Goal: Information Seeking & Learning: Check status

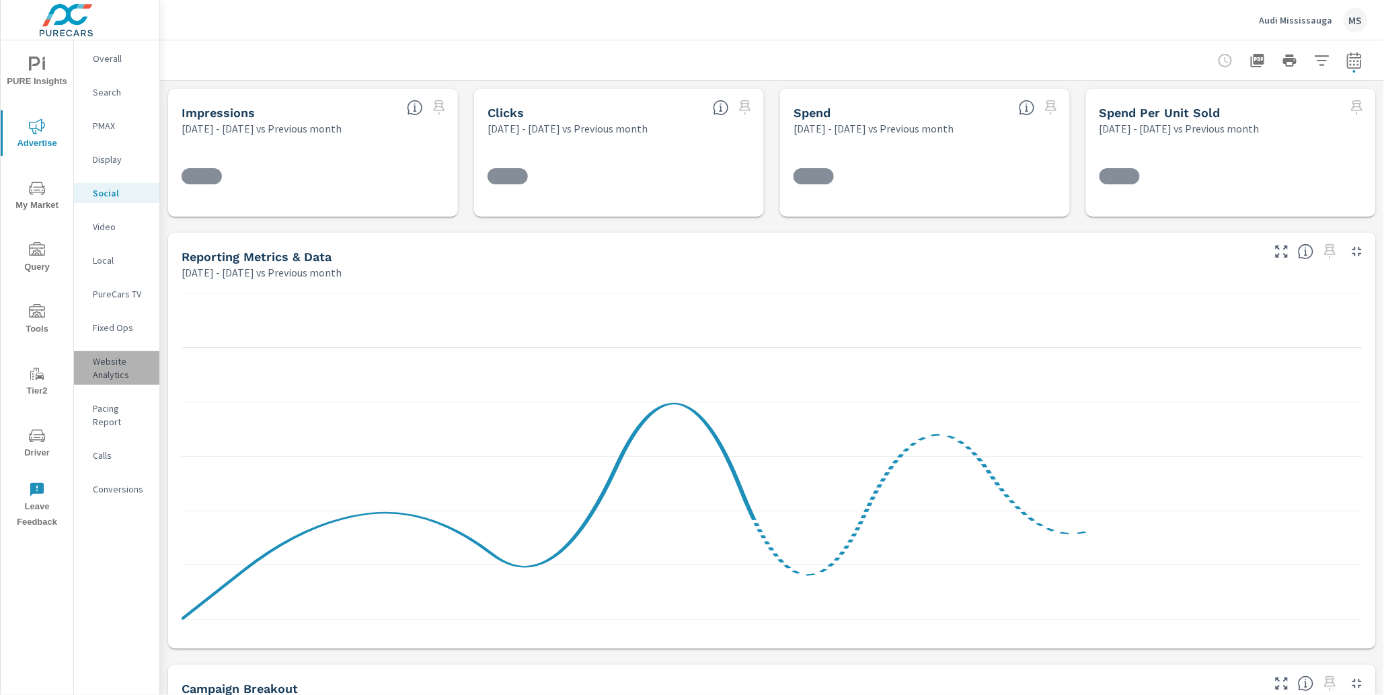
click at [105, 366] on p "Website Analytics" at bounding box center [121, 367] width 56 height 27
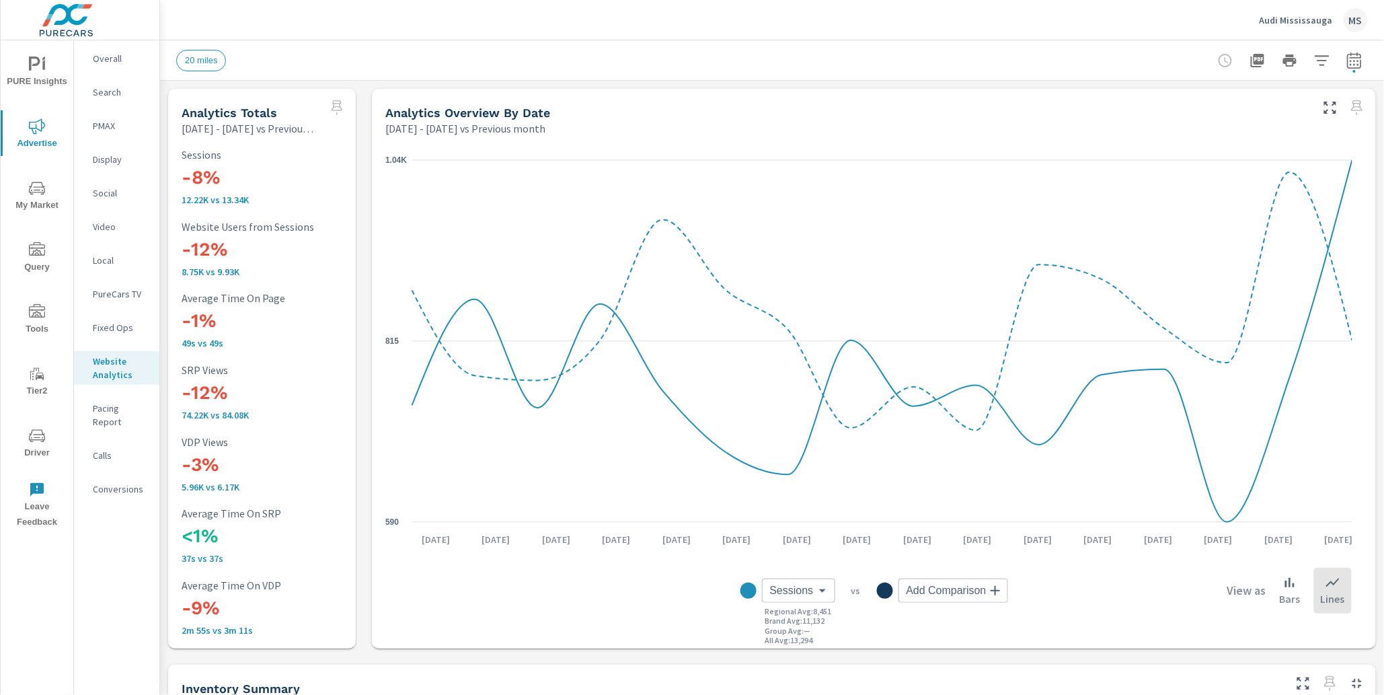
scroll to position [1160, 0]
click at [102, 131] on p "PMAX" at bounding box center [121, 125] width 56 height 13
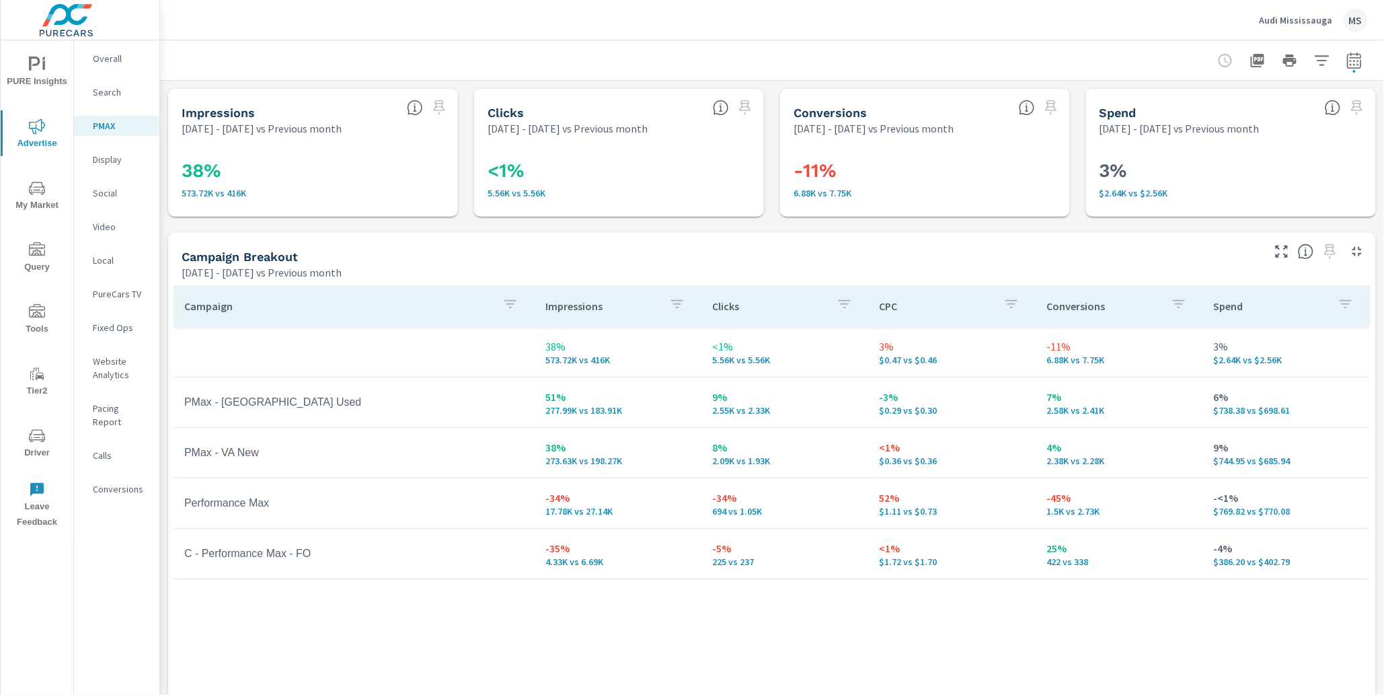
click at [1352, 59] on button "button" at bounding box center [1354, 60] width 27 height 27
select select "Previous month"
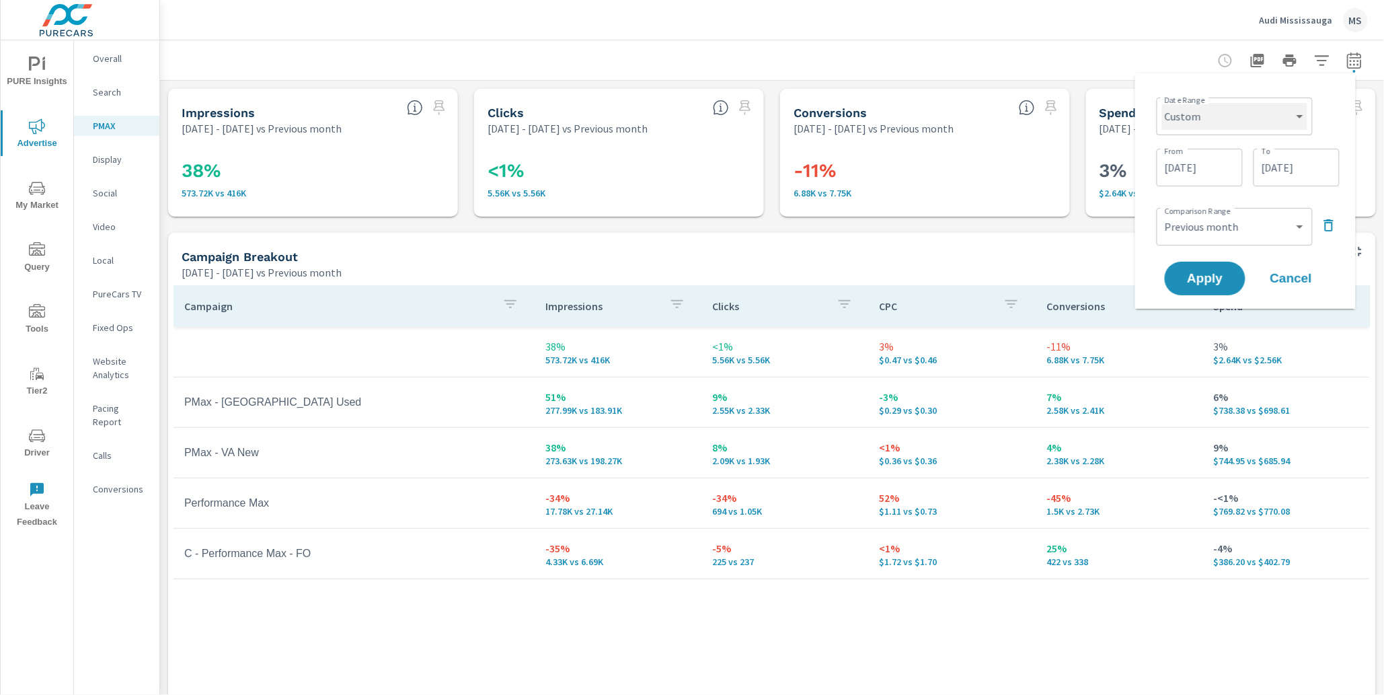
click at [1219, 116] on select "Custom [DATE] Last week Last 7 days Last 14 days Last 30 days Last 45 days Last…" at bounding box center [1234, 116] width 145 height 27
click at [1162, 103] on select "Custom [DATE] Last week Last 7 days Last 14 days Last 30 days Last 45 days Last…" at bounding box center [1234, 116] width 145 height 27
select select "Last month"
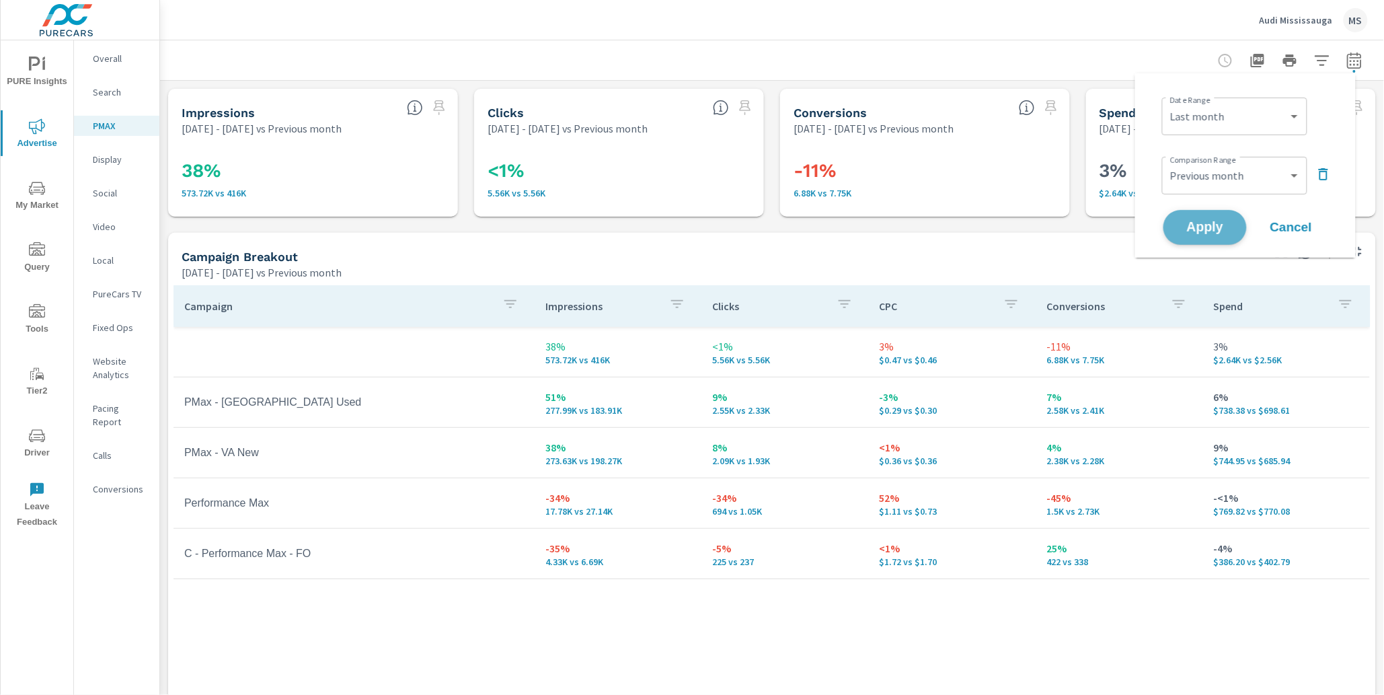
click at [1213, 224] on span "Apply" at bounding box center [1204, 227] width 55 height 13
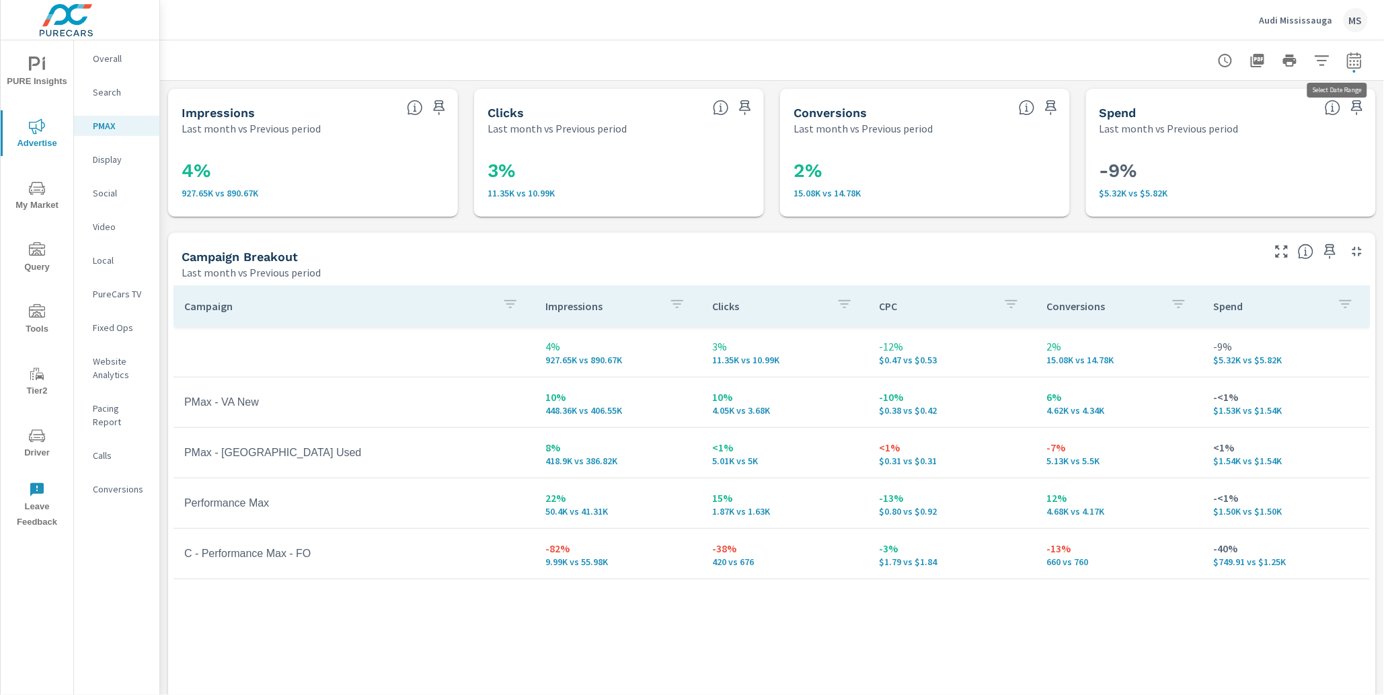
click at [1349, 56] on icon "button" at bounding box center [1354, 60] width 14 height 16
select select "Last month"
select select "Previous period"
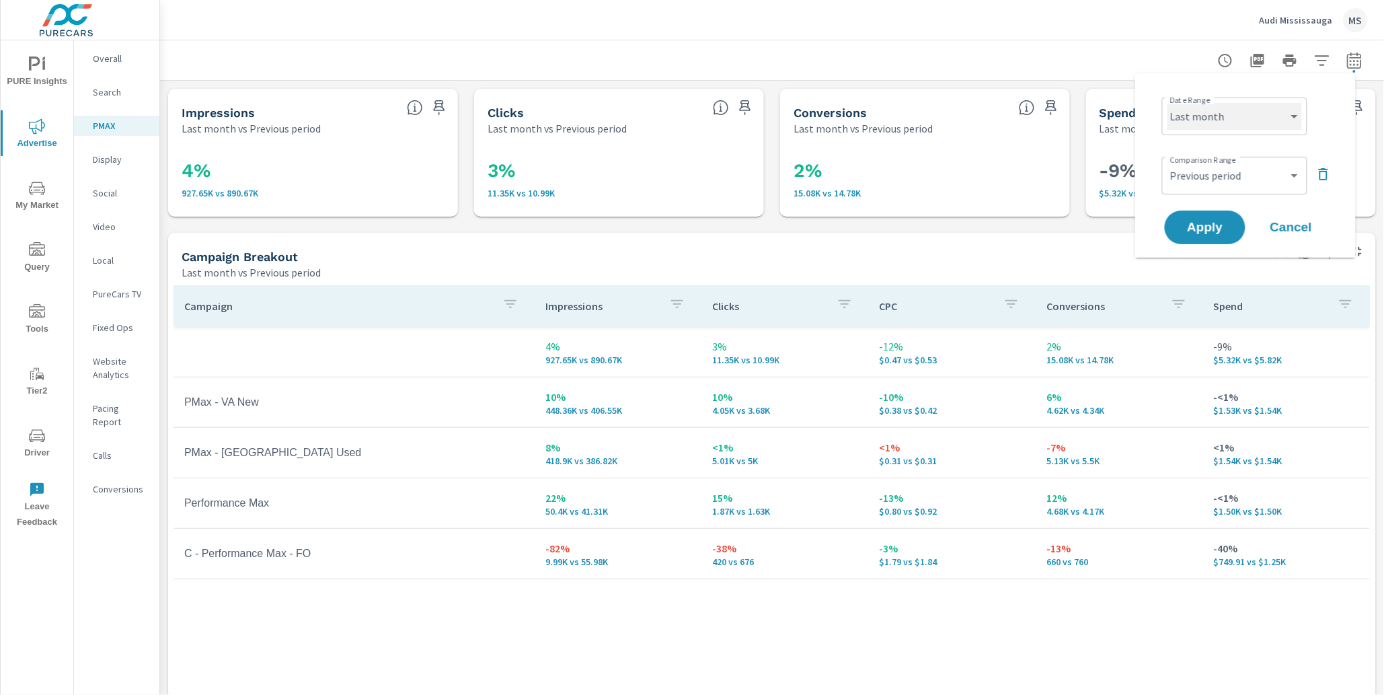
click at [1235, 127] on select "Custom [DATE] Last week Last 7 days Last 14 days Last 30 days Last 45 days Last…" at bounding box center [1234, 116] width 134 height 27
click at [1167, 103] on select "Custom [DATE] Last week Last 7 days Last 14 days Last 30 days Last 45 days Last…" at bounding box center [1234, 116] width 134 height 27
select select "Month to date"
click at [1019, 584] on div "Campaign Impressions Clicks CPC Conversions Spend 4% 927.65K vs 890.67K 3% 11.3…" at bounding box center [771, 525] width 1197 height 481
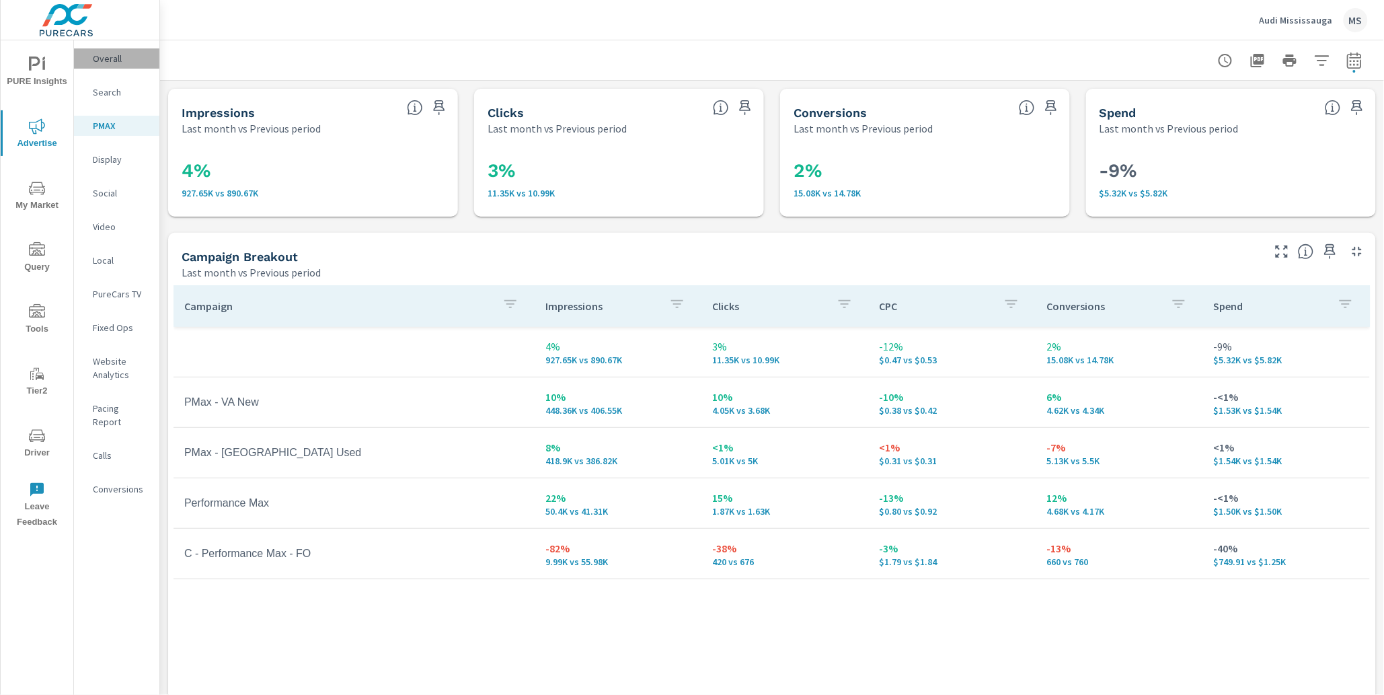
click at [122, 61] on p "Overall" at bounding box center [121, 58] width 56 height 13
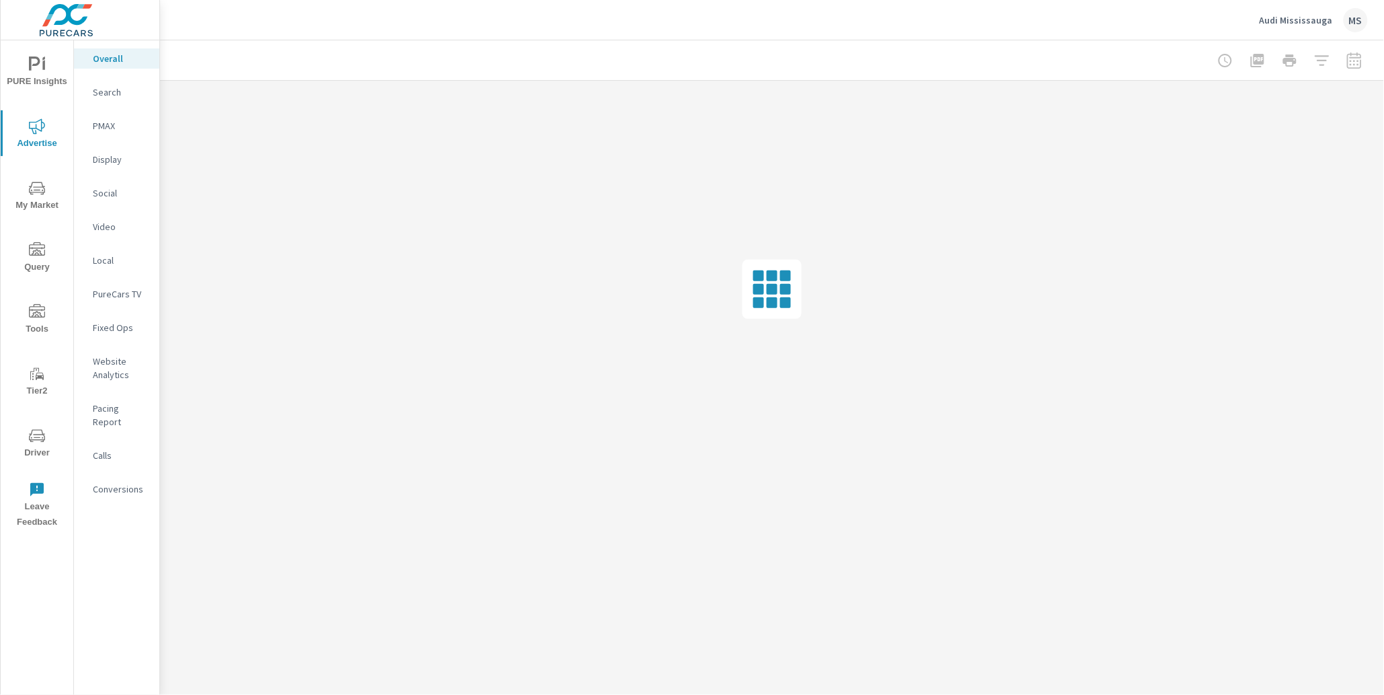
click at [114, 364] on p "Website Analytics" at bounding box center [121, 367] width 56 height 27
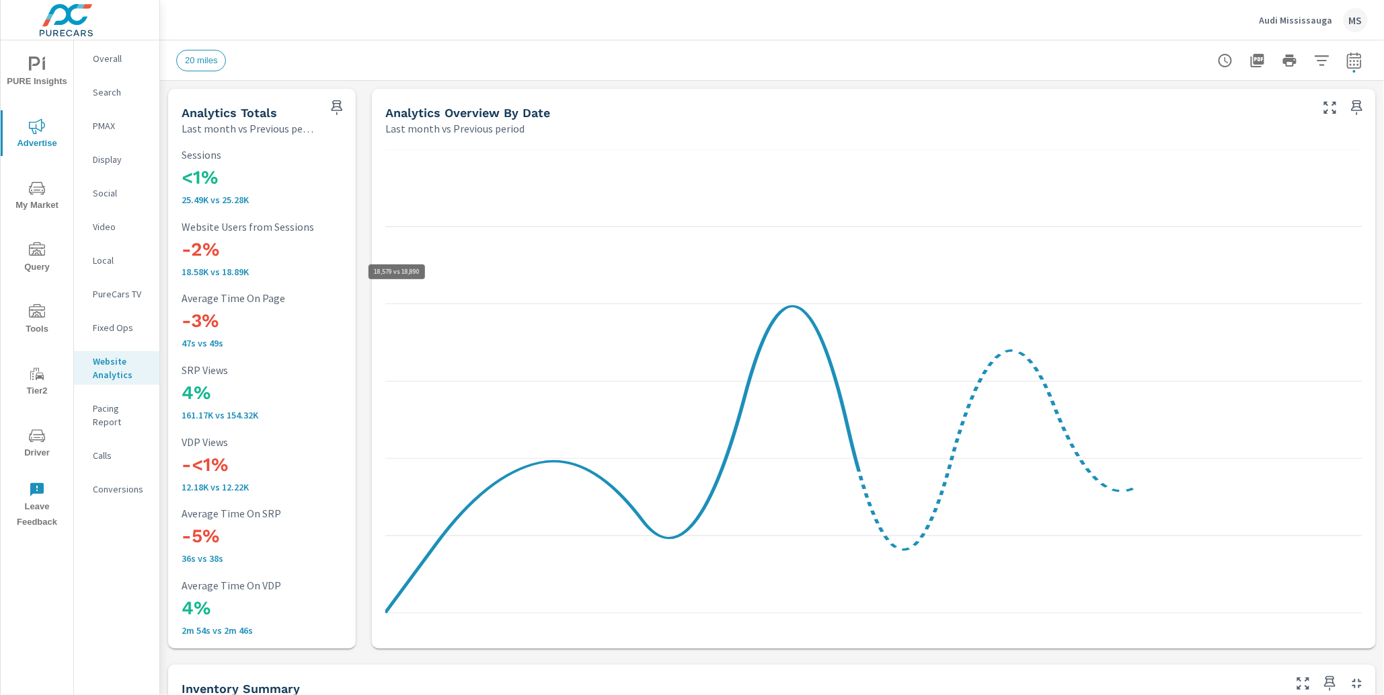
scroll to position [1160, 0]
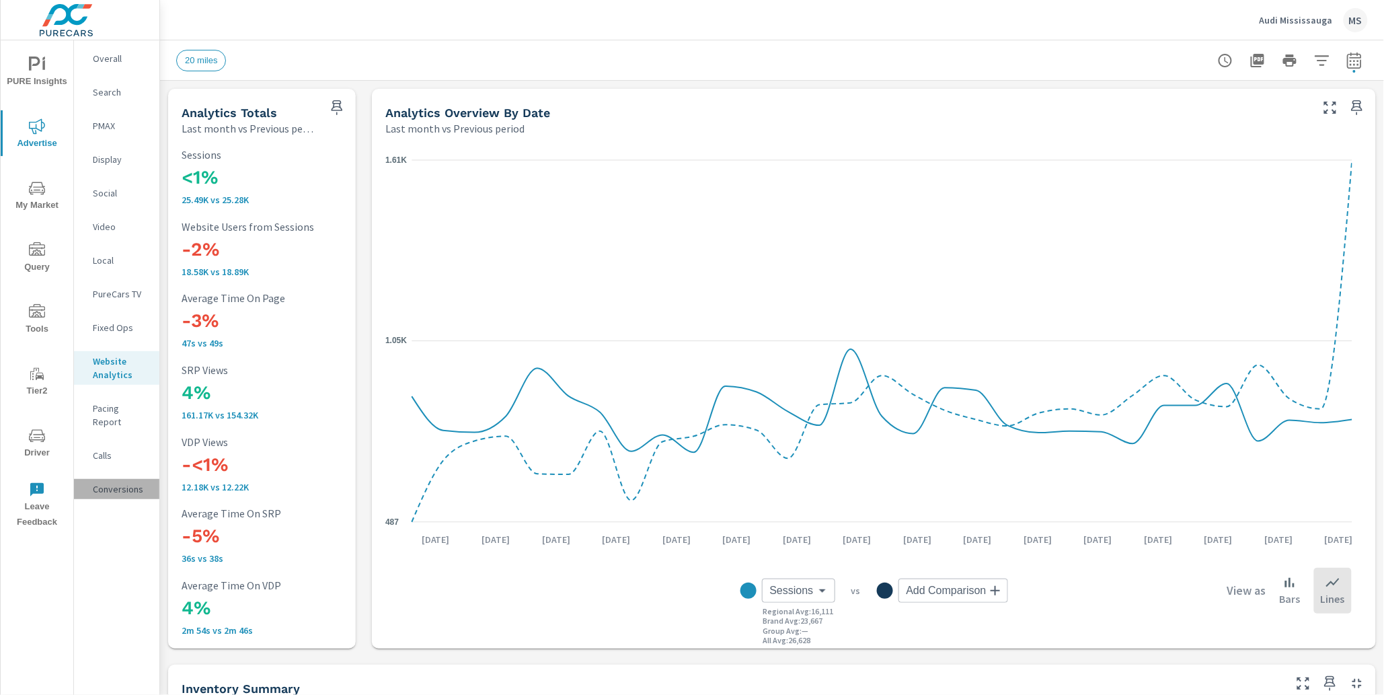
click at [106, 482] on p "Conversions" at bounding box center [121, 488] width 56 height 13
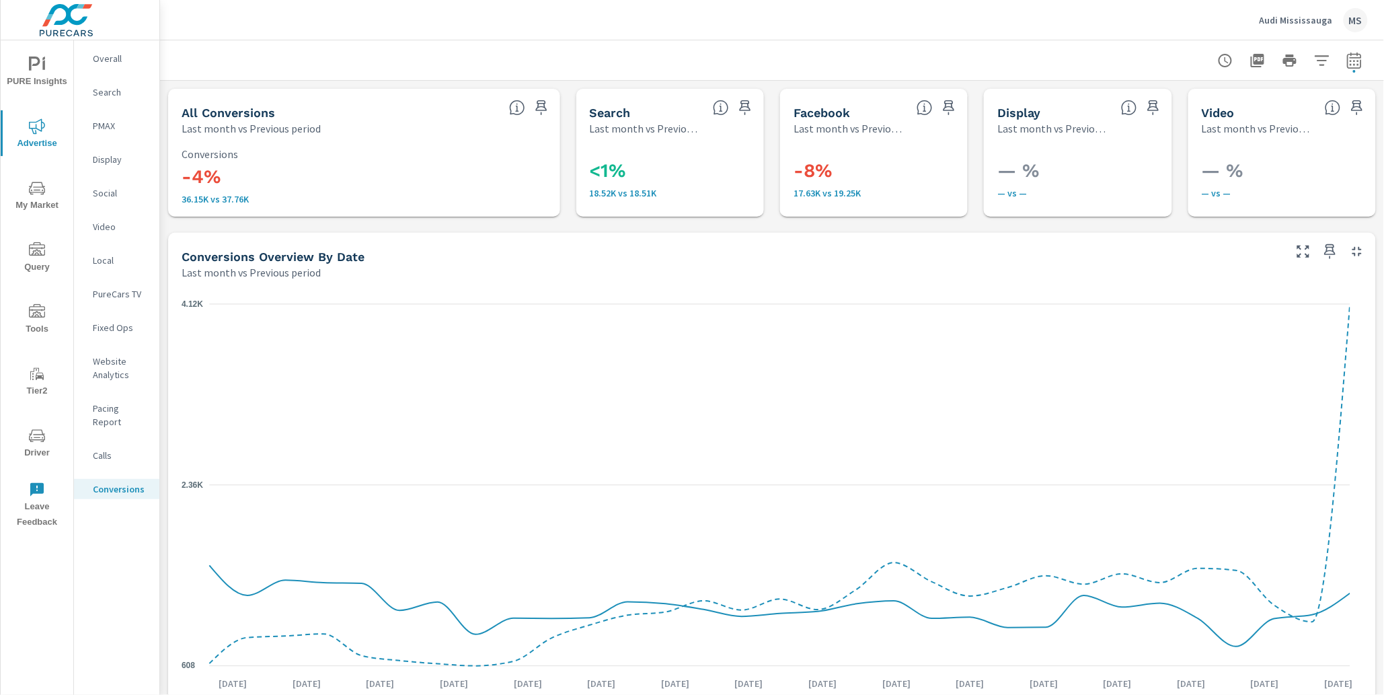
click at [113, 362] on p "Website Analytics" at bounding box center [121, 367] width 56 height 27
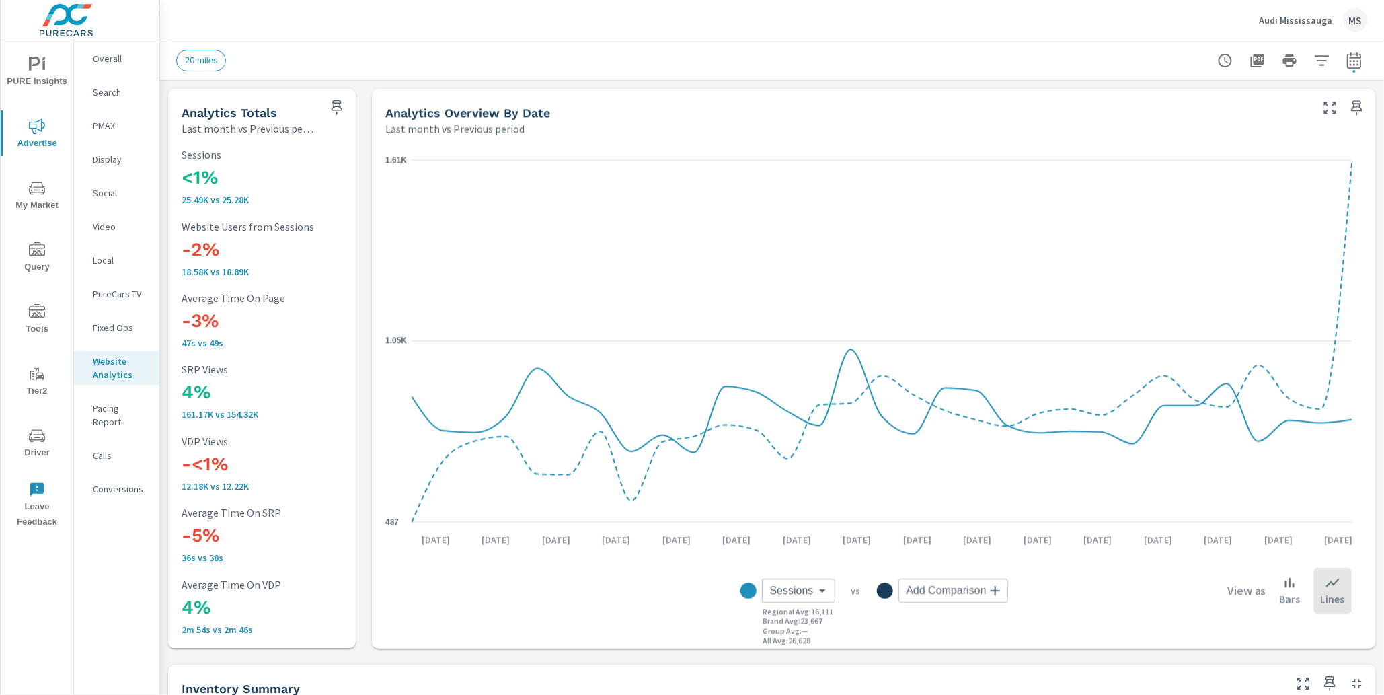
scroll to position [1160, 0]
click at [1346, 61] on icon "button" at bounding box center [1354, 60] width 16 height 16
select select "Last month"
select select "Previous period"
click at [1202, 120] on select "Custom [DATE] Last week Last 7 days Last 14 days Last 30 days Last 45 days Last…" at bounding box center [1234, 116] width 134 height 27
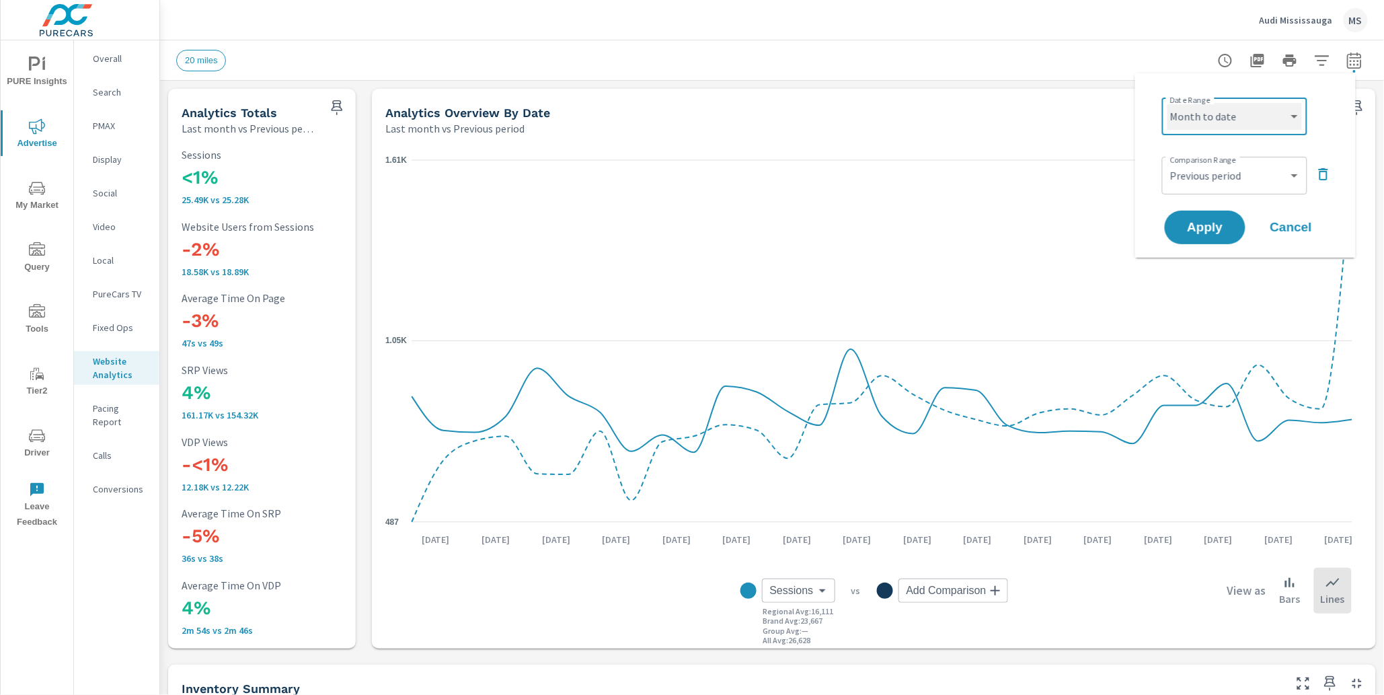
click at [1167, 103] on select "Custom [DATE] Last week Last 7 days Last 14 days Last 30 days Last 45 days Last…" at bounding box center [1234, 116] width 134 height 27
select select "Month to date"
click at [1210, 176] on select "Custom Previous period Previous month Previous year" at bounding box center [1234, 175] width 134 height 27
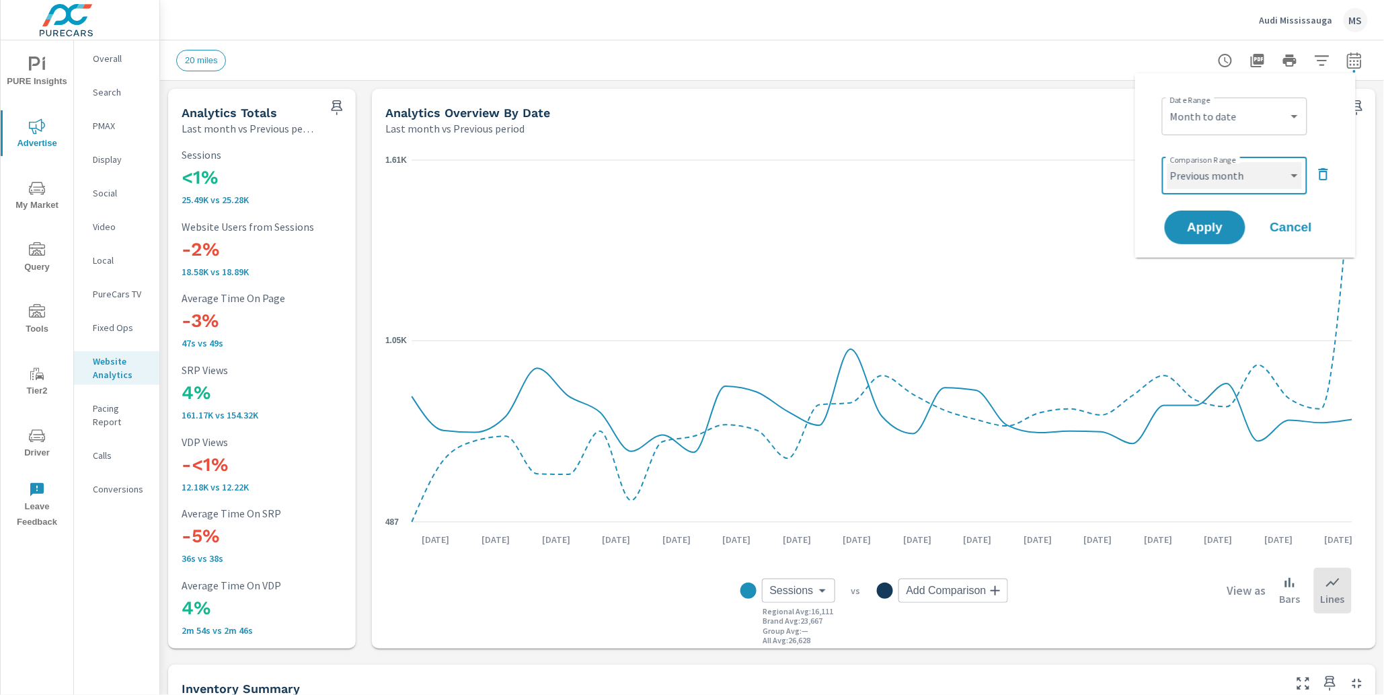
click at [1167, 162] on select "Custom Previous period Previous month Previous year" at bounding box center [1234, 175] width 134 height 27
select select "Previous month"
click at [1214, 229] on span "Apply" at bounding box center [1204, 227] width 55 height 13
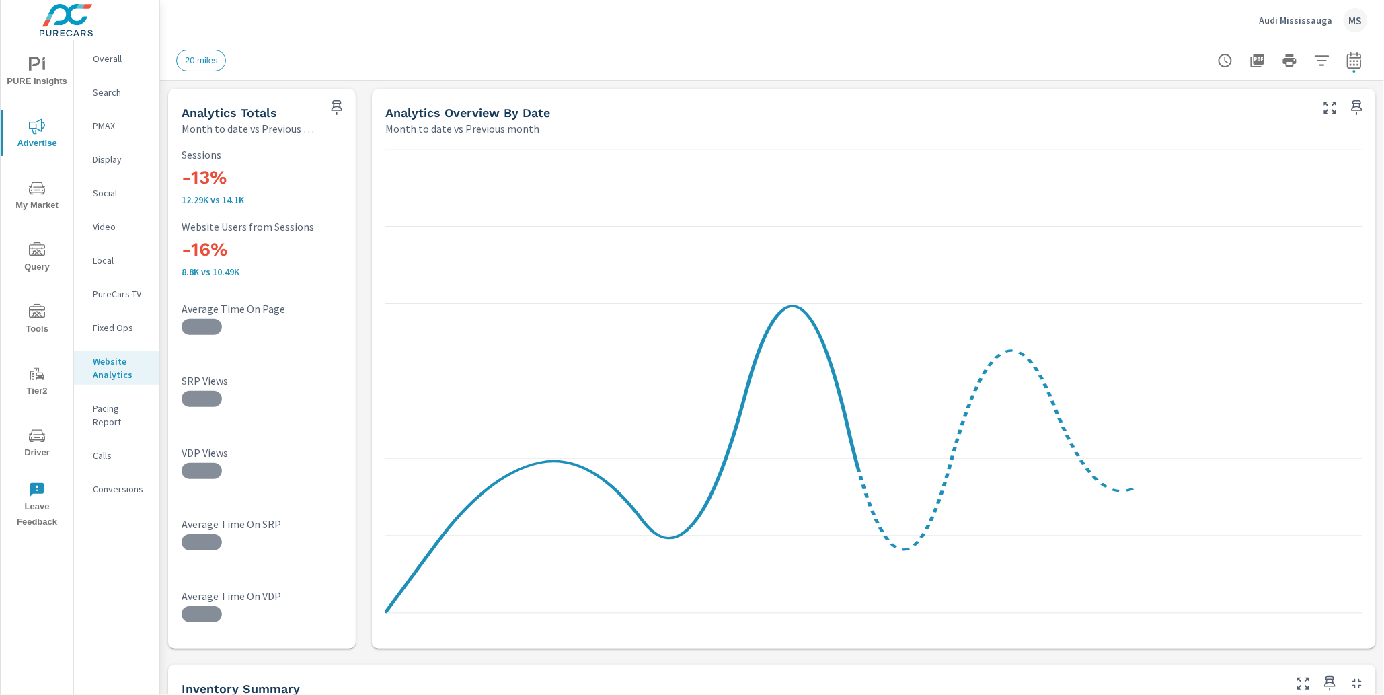
click at [32, 72] on span "PURE Insights" at bounding box center [37, 72] width 65 height 33
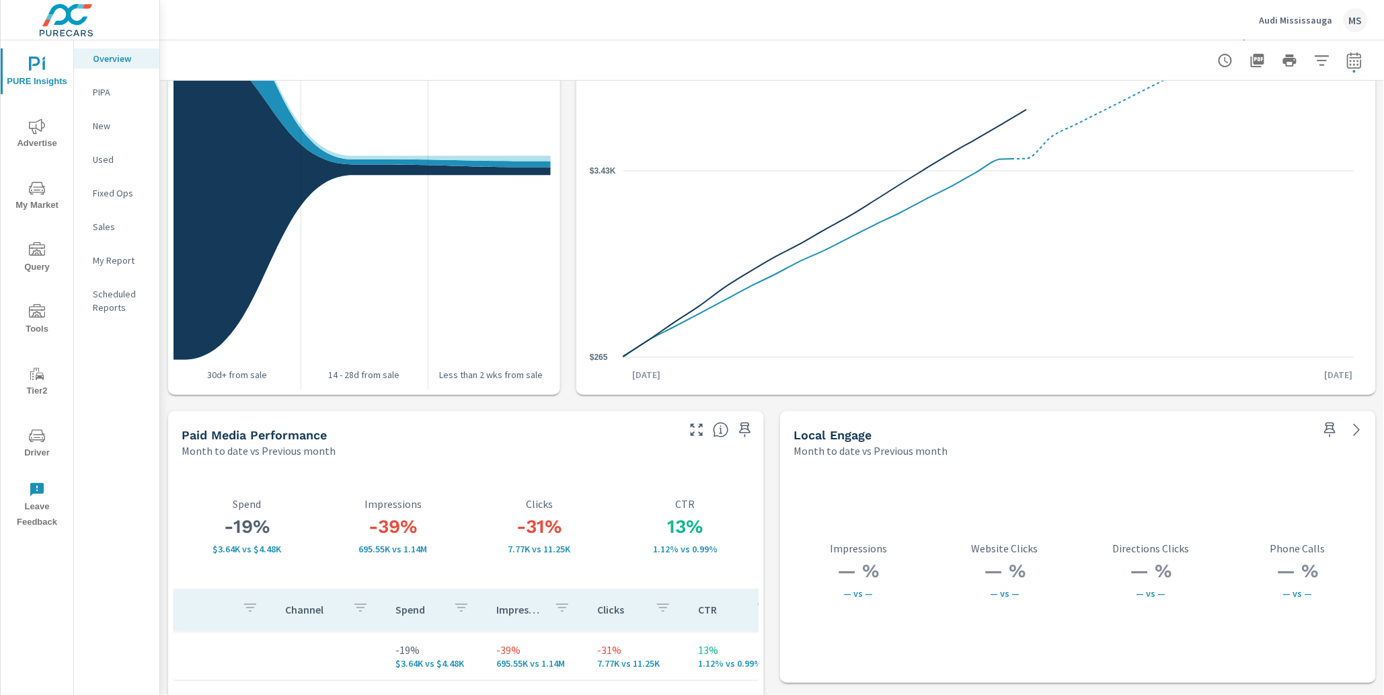
scroll to position [2264, 0]
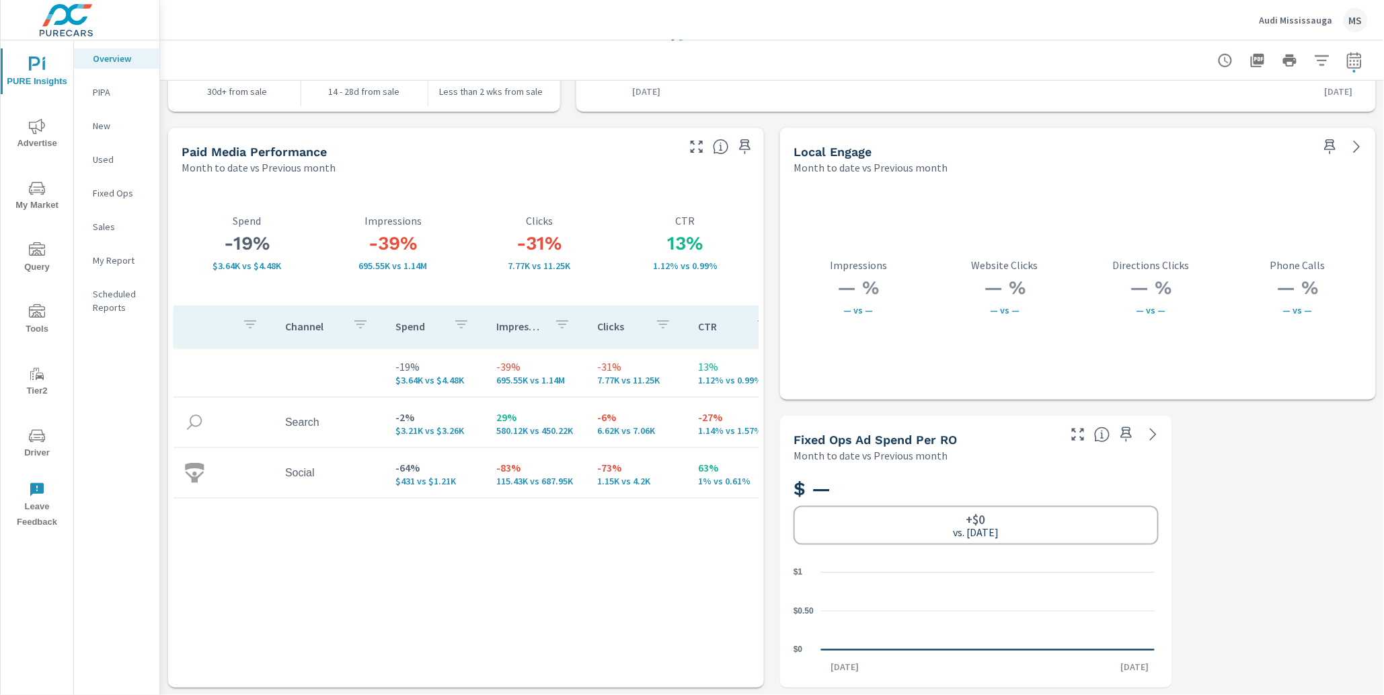
click at [41, 128] on icon "nav menu" at bounding box center [37, 126] width 16 height 16
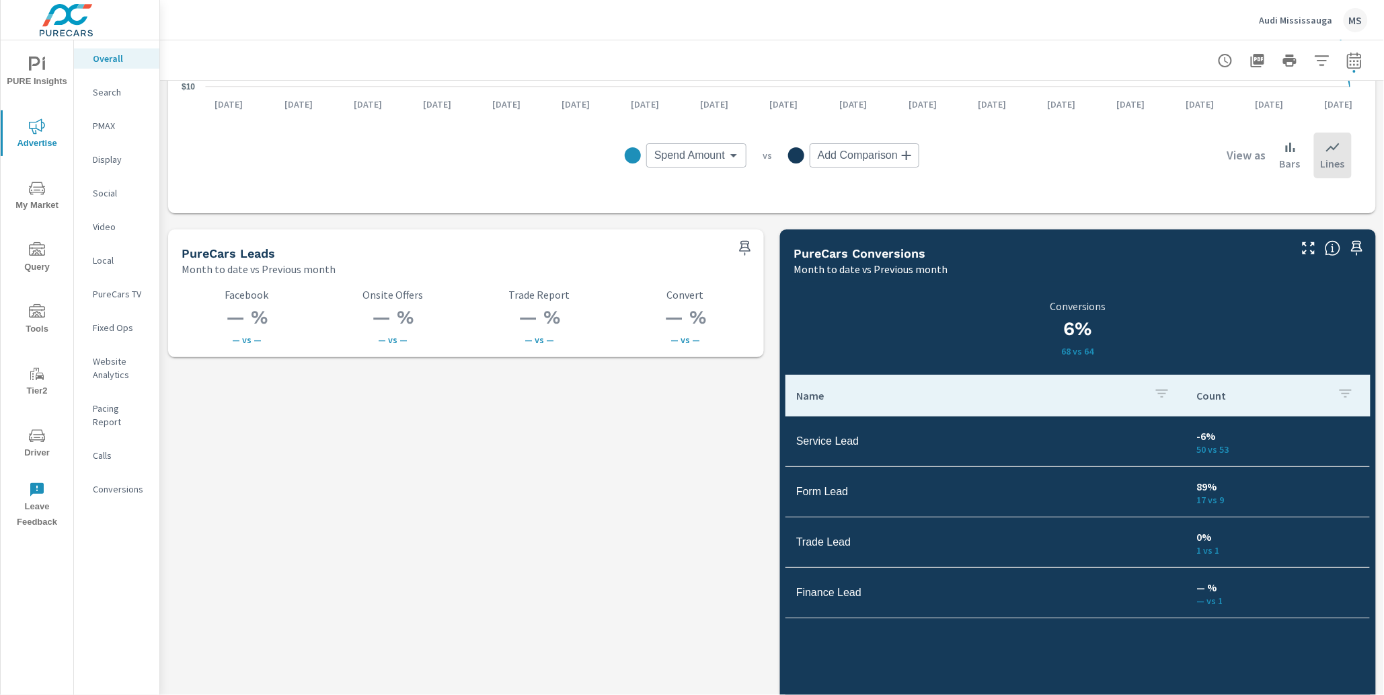
scroll to position [1831, 0]
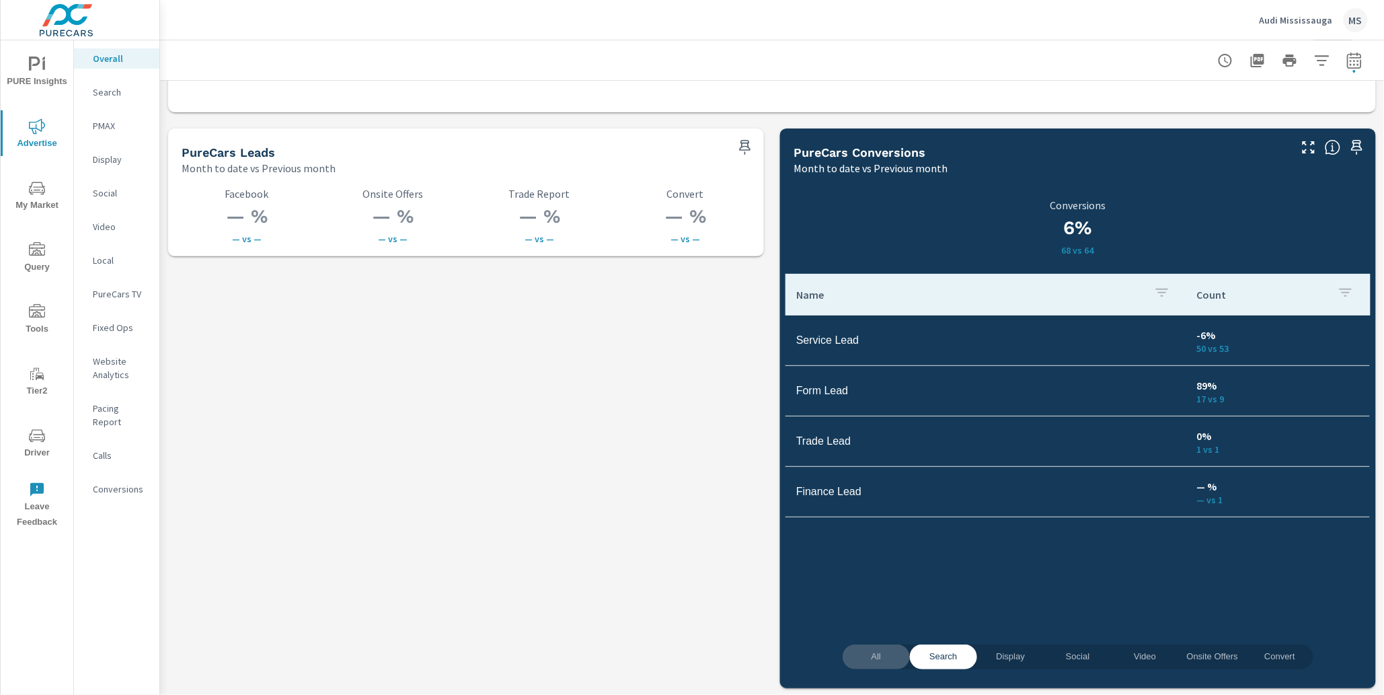
click at [861, 649] on span "All" at bounding box center [876, 656] width 51 height 15
click at [42, 442] on icon "nav menu" at bounding box center [37, 436] width 16 height 16
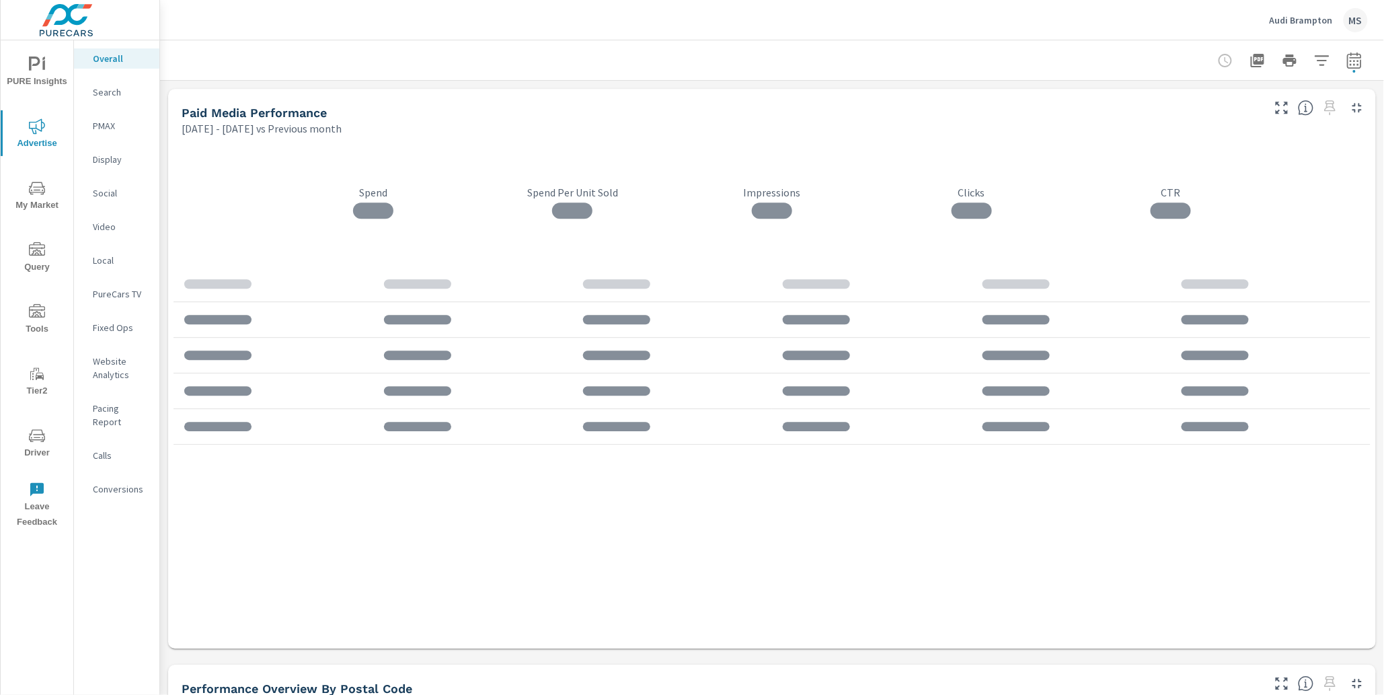
click at [117, 364] on p "Website Analytics" at bounding box center [121, 367] width 56 height 27
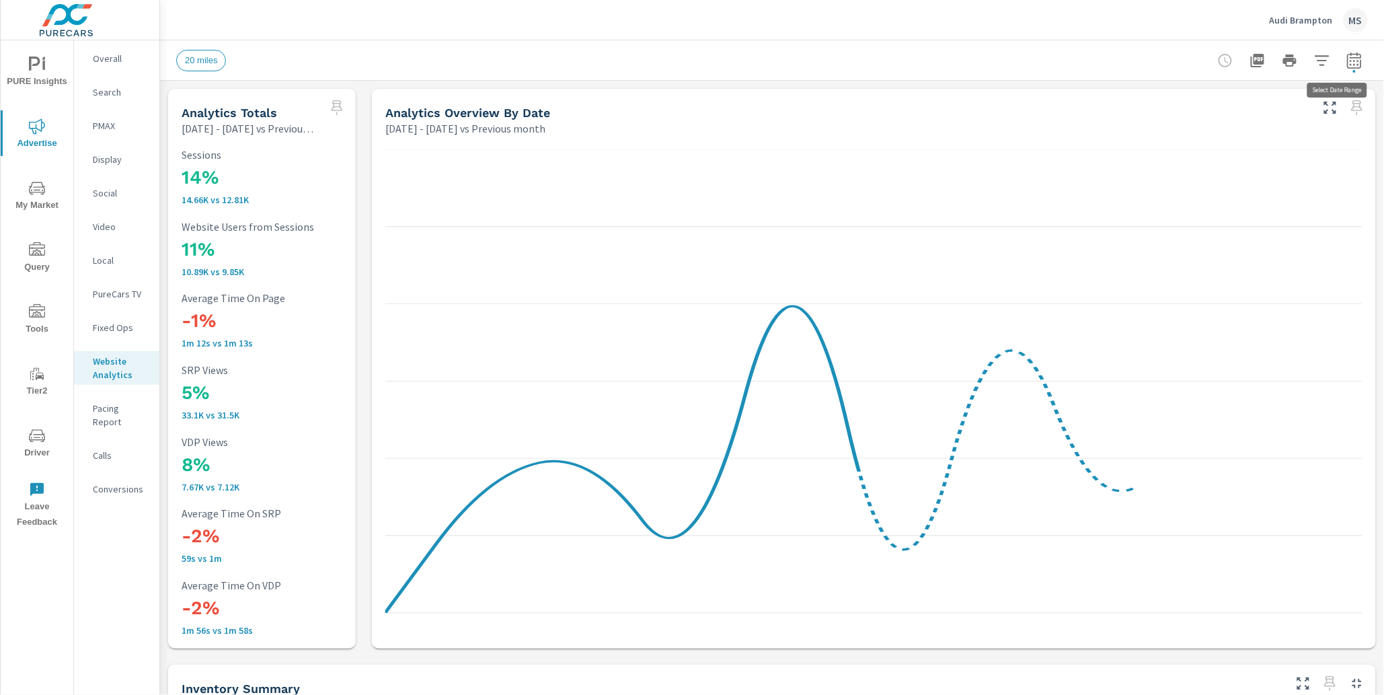
click at [1346, 61] on icon "button" at bounding box center [1354, 60] width 16 height 16
select select "Previous month"
click at [1137, 59] on div "20 miles" at bounding box center [677, 61] width 1003 height 22
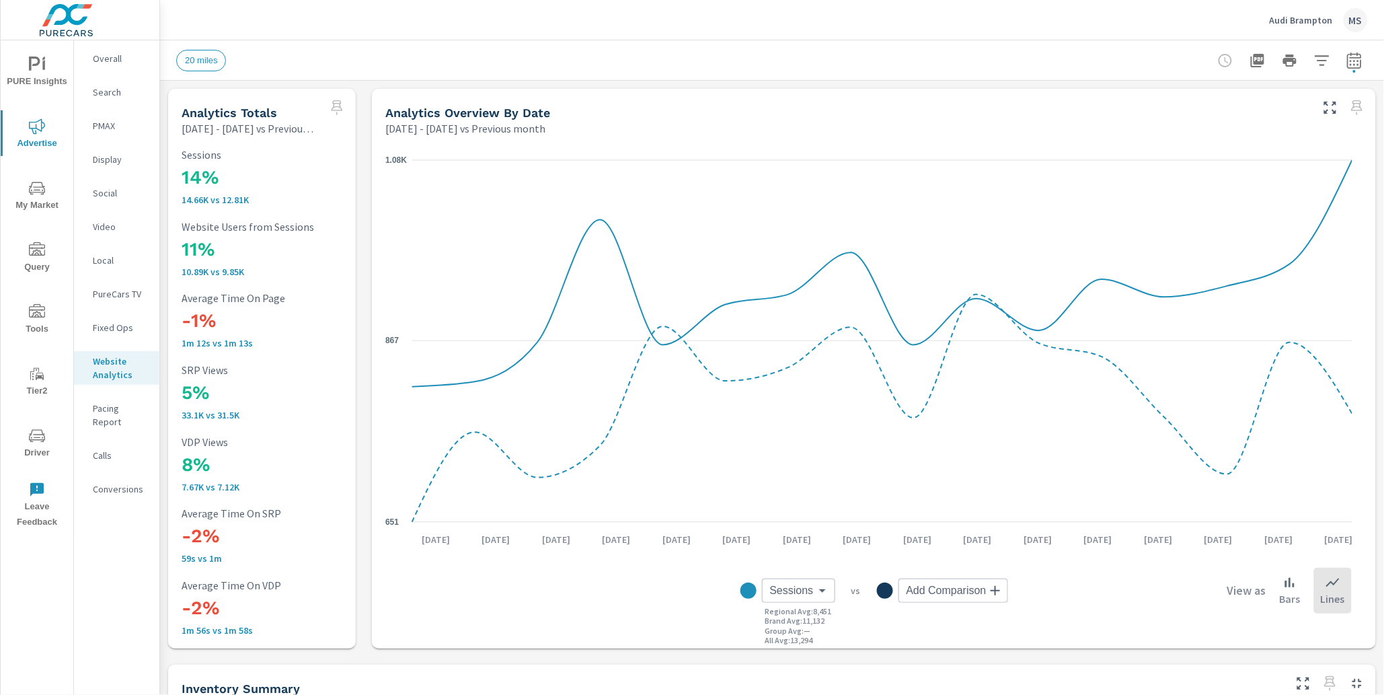
click at [1350, 61] on icon "button" at bounding box center [1354, 62] width 9 height 5
select select "Previous month"
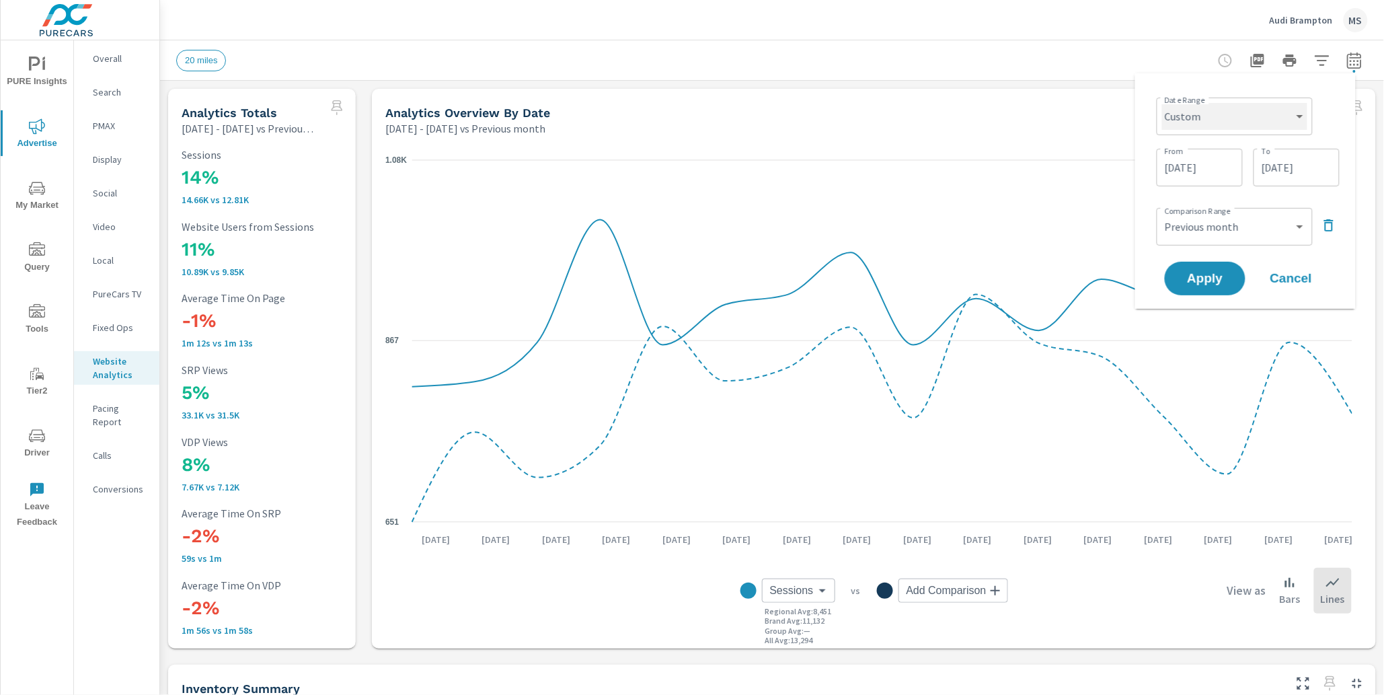
click at [1205, 117] on select "Custom [DATE] Last week Last 7 days Last 14 days Last 30 days Last 45 days Last…" at bounding box center [1234, 116] width 145 height 27
click at [1162, 103] on select "Custom [DATE] Last week Last 7 days Last 14 days Last 30 days Last 45 days Last…" at bounding box center [1234, 116] width 145 height 27
drag, startPoint x: 1205, startPoint y: 117, endPoint x: 1191, endPoint y: 161, distance: 45.9
click at [1191, 160] on input "[DATE]" at bounding box center [1199, 167] width 75 height 27
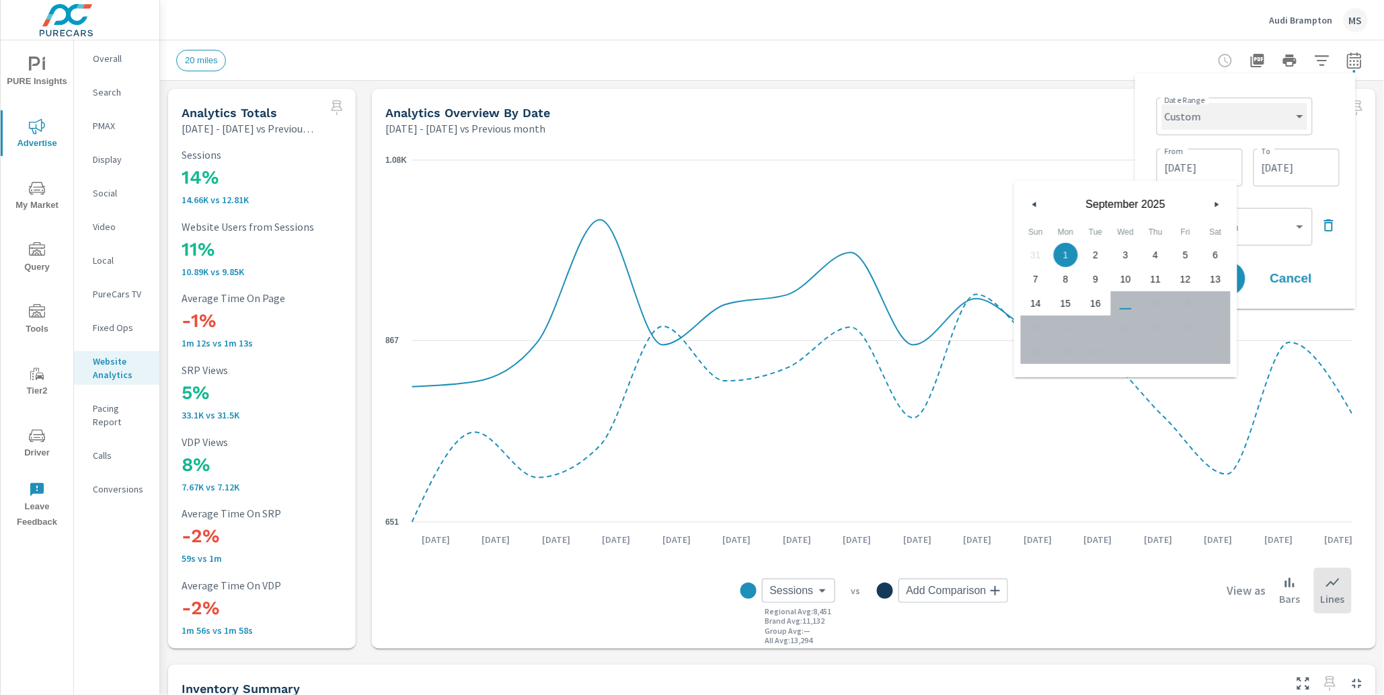
click at [1198, 108] on select "Custom [DATE] Last week Last 7 days Last 14 days Last 30 days Last 45 days Last…" at bounding box center [1234, 116] width 145 height 27
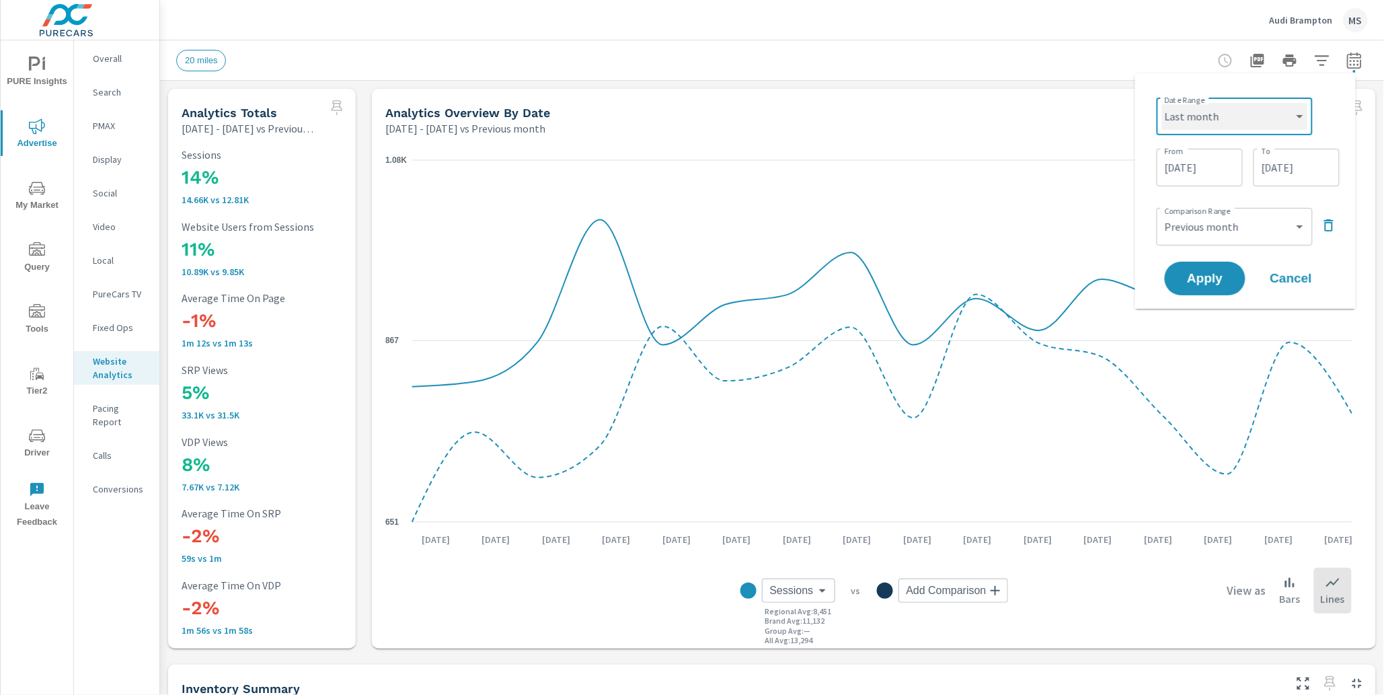
click at [1162, 103] on select "Custom [DATE] Last week Last 7 days Last 14 days Last 30 days Last 45 days Last…" at bounding box center [1234, 116] width 145 height 27
select select "Last month"
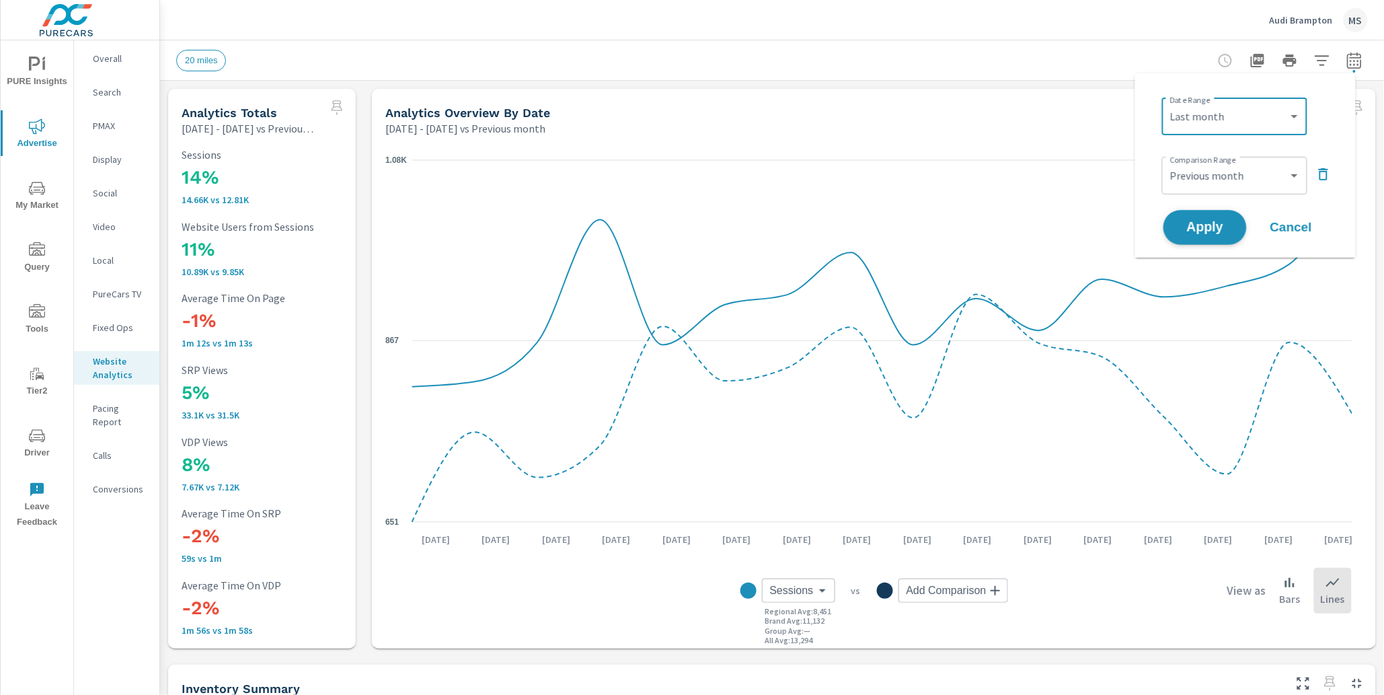
click at [1208, 221] on span "Apply" at bounding box center [1204, 227] width 55 height 13
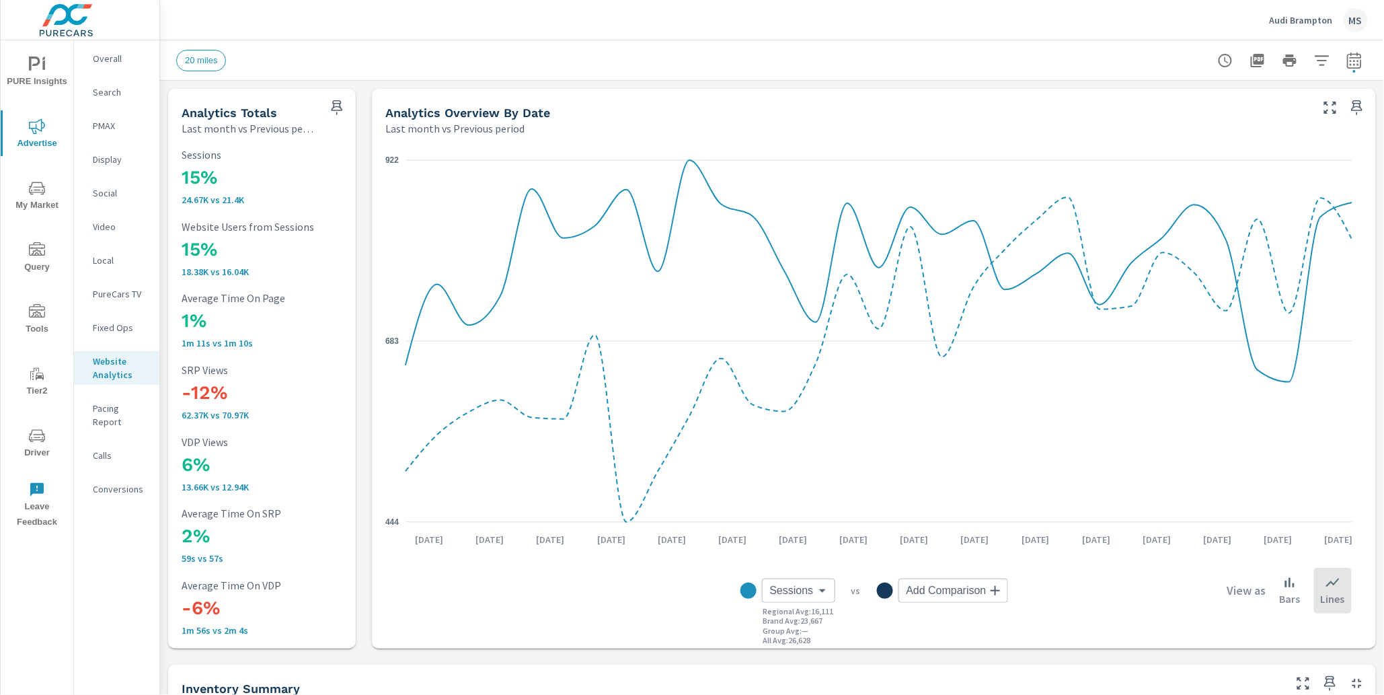
click at [120, 482] on p "Conversions" at bounding box center [121, 488] width 56 height 13
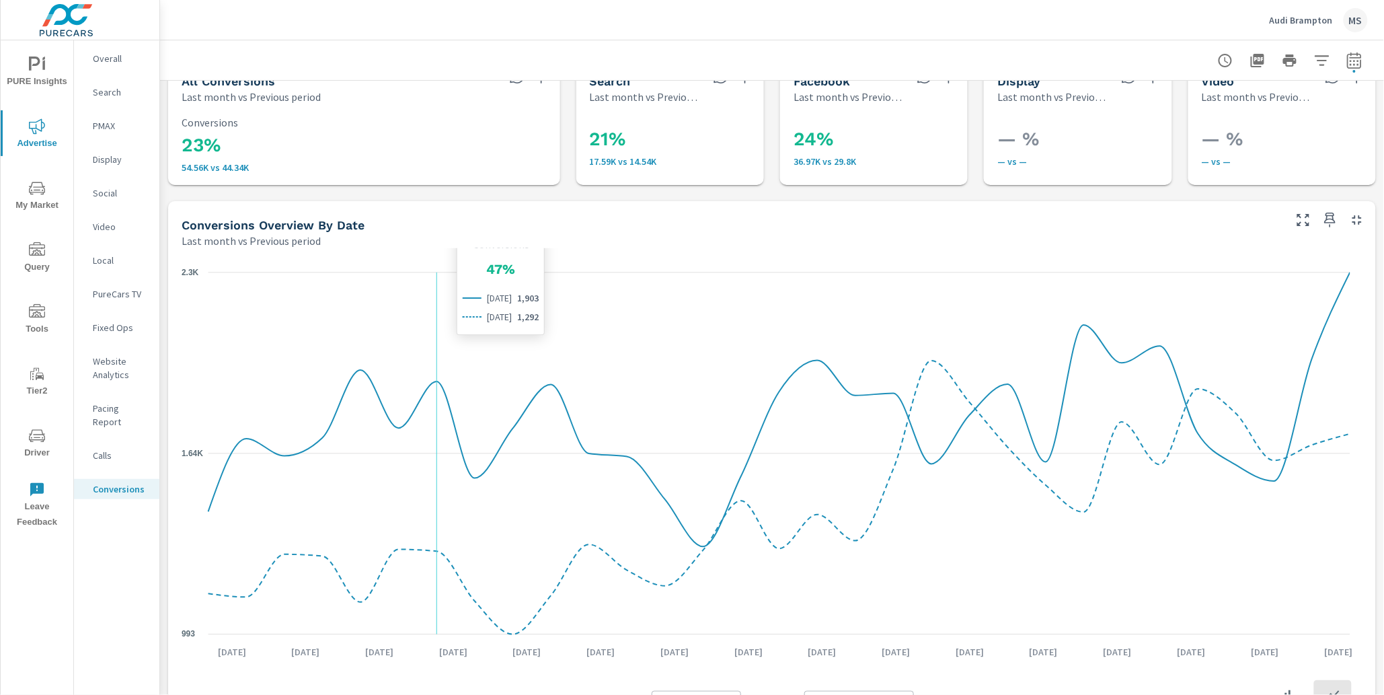
scroll to position [42, 0]
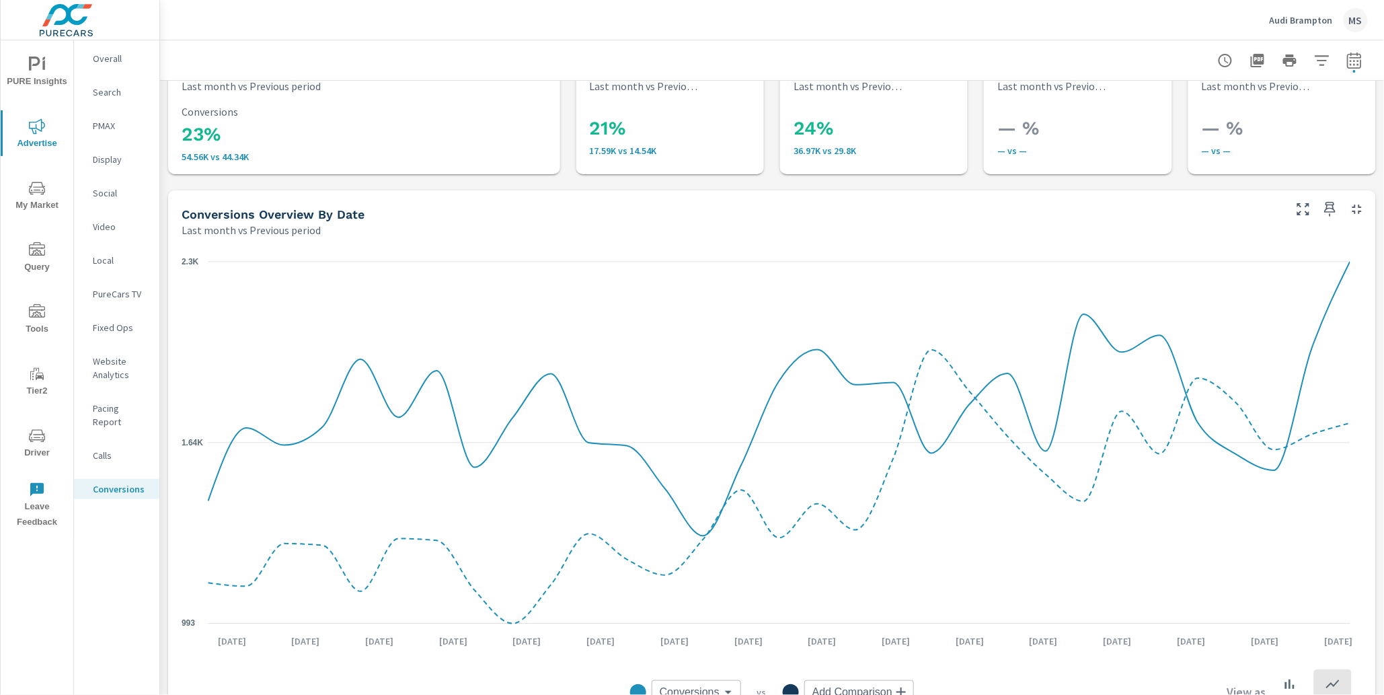
click at [107, 369] on p "Website Analytics" at bounding box center [121, 367] width 56 height 27
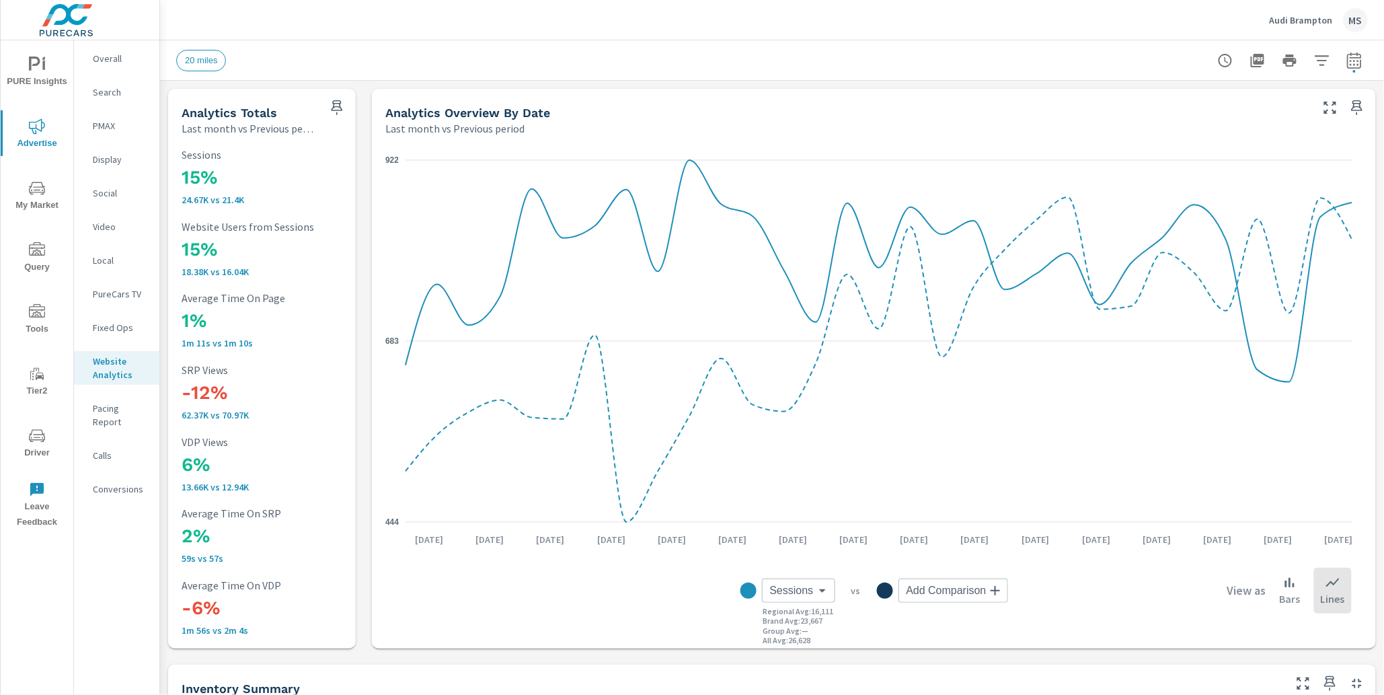
click at [93, 65] on p "Overall" at bounding box center [121, 58] width 56 height 13
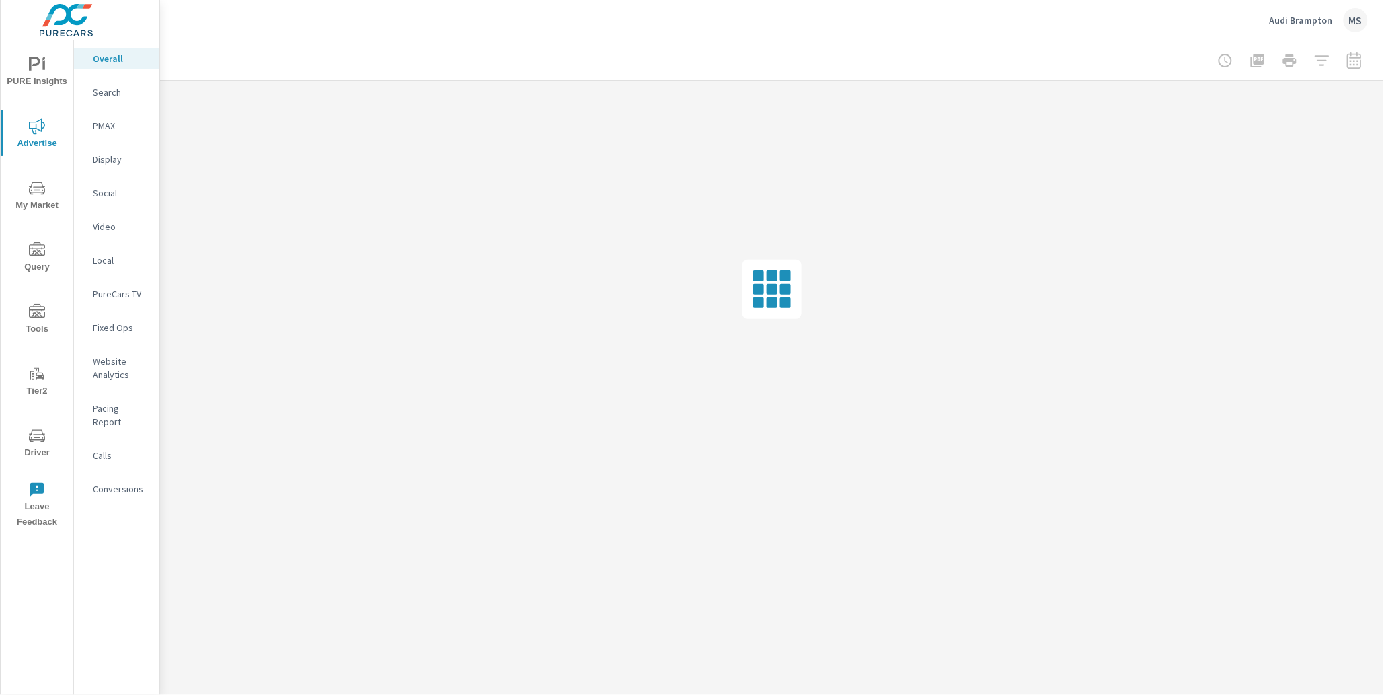
click at [455, 318] on div at bounding box center [772, 289] width 1224 height 417
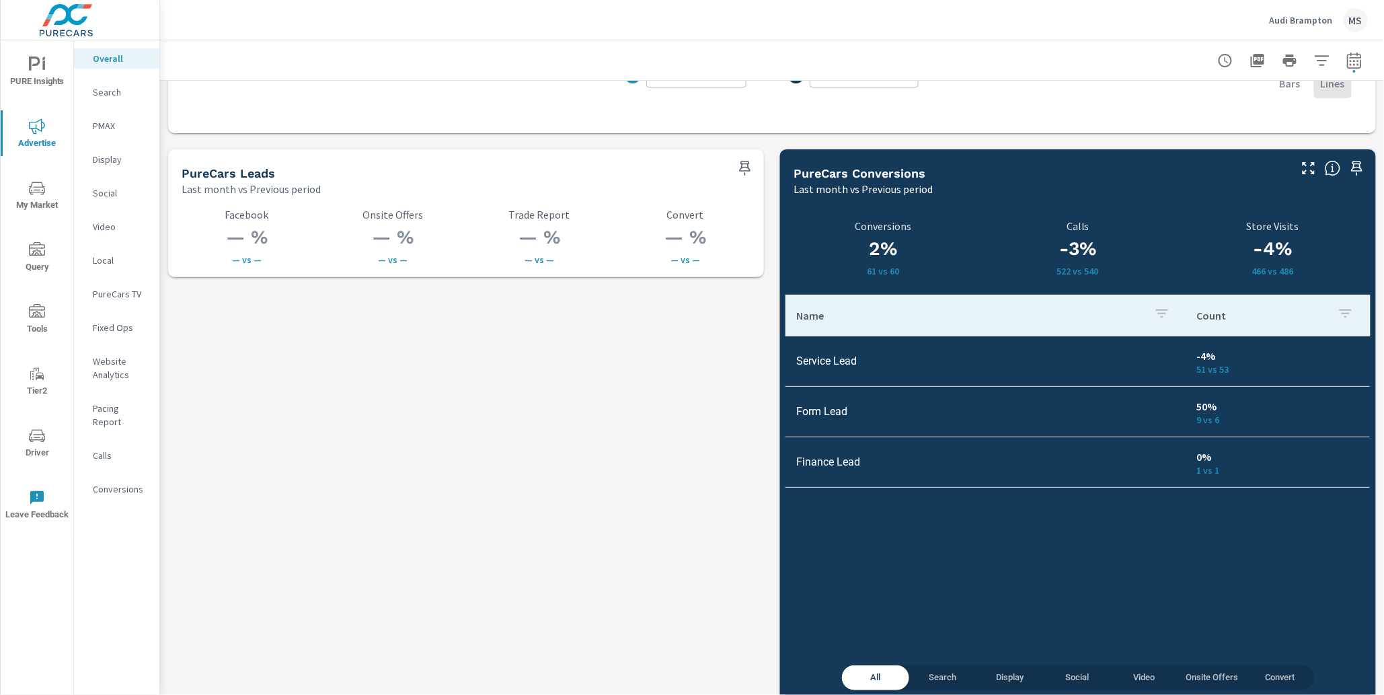
scroll to position [1765, 0]
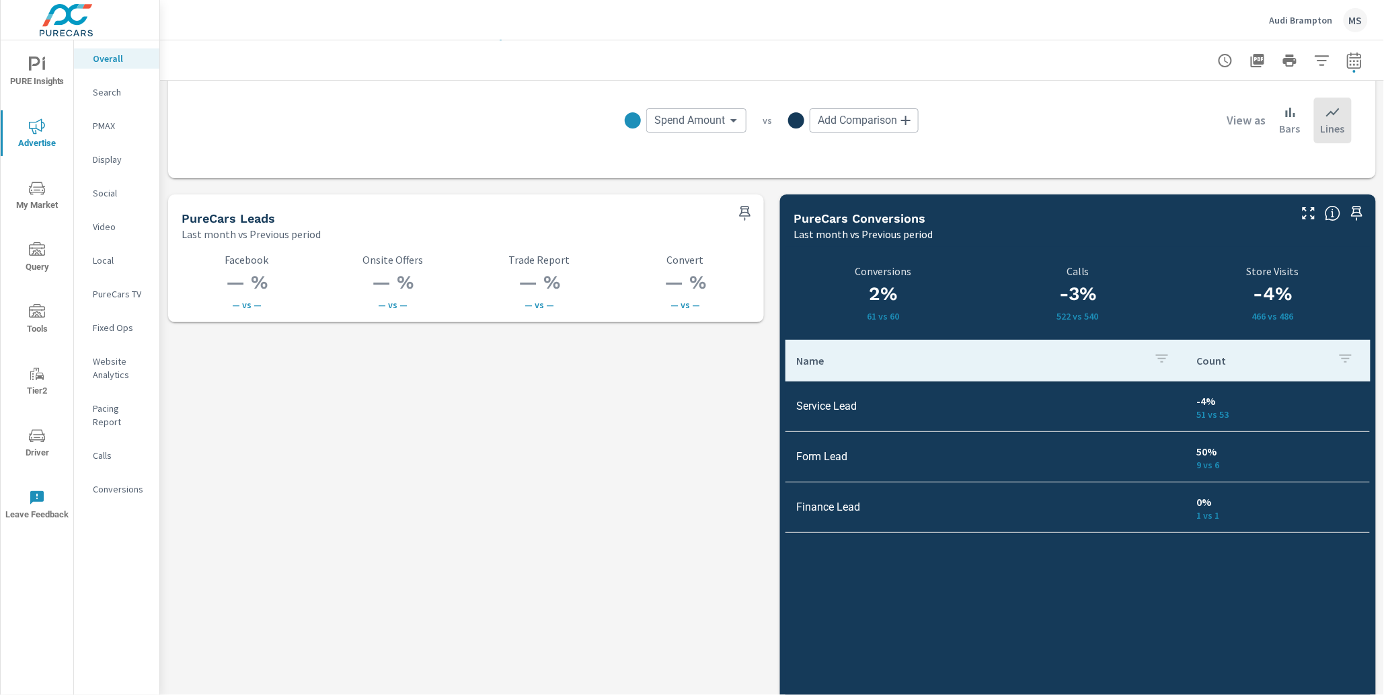
click at [43, 432] on icon "nav menu" at bounding box center [37, 436] width 16 height 16
